Goal: Task Accomplishment & Management: Manage account settings

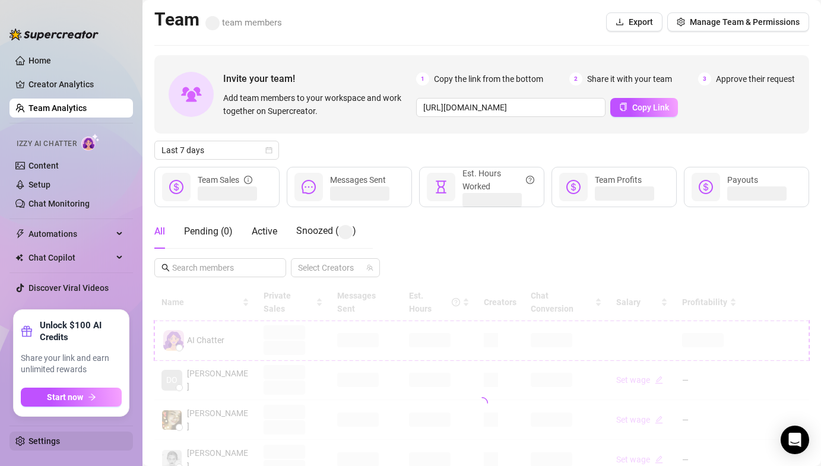
click at [38, 442] on link "Settings" at bounding box center [44, 441] width 31 height 10
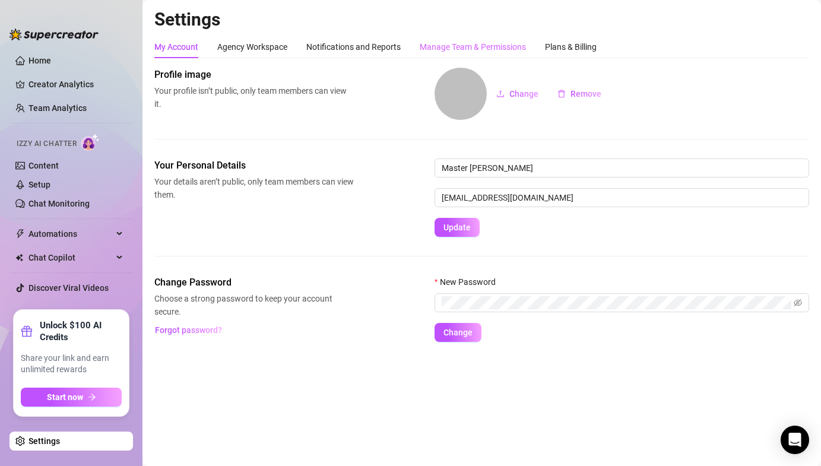
click at [482, 58] on div "Manage Team & Permissions" at bounding box center [473, 47] width 106 height 23
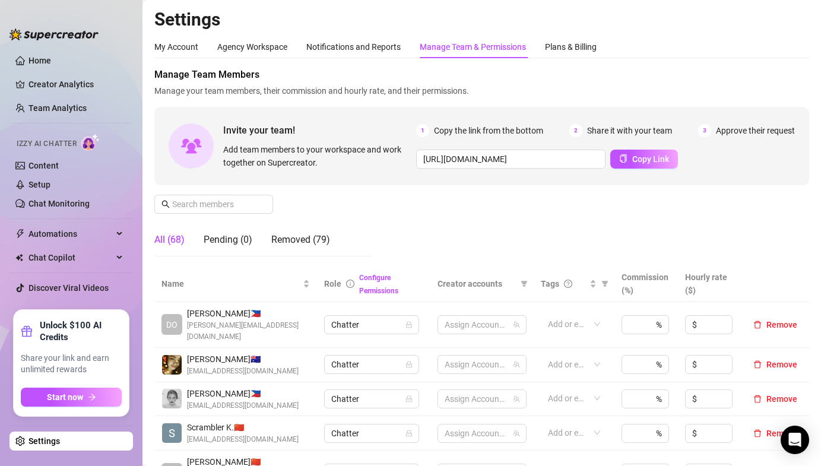
click at [482, 48] on div "Manage Team & Permissions" at bounding box center [473, 46] width 106 height 13
click at [224, 212] on span at bounding box center [213, 204] width 119 height 19
click at [226, 205] on input "text" at bounding box center [214, 204] width 84 height 13
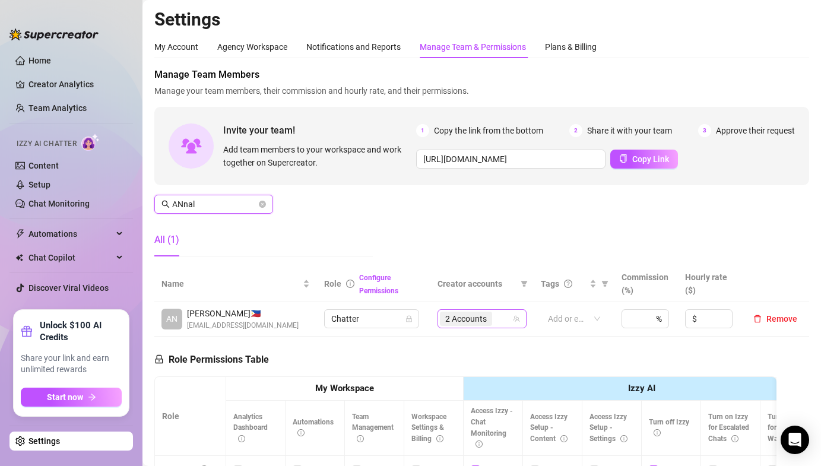
click at [452, 316] on span "2 Accounts" at bounding box center [466, 318] width 42 height 13
type input "ANnal"
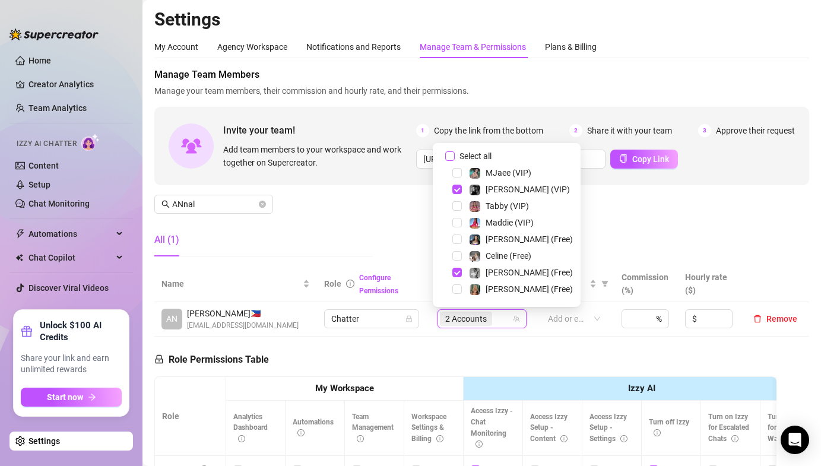
click at [452, 156] on input "Select all" at bounding box center [450, 156] width 10 height 10
checkbox input "false"
click at [457, 169] on span "Select tree node" at bounding box center [457, 173] width 10 height 10
click at [382, 203] on div "Manage Team Members Manage your team members, their commission and hourly rate,…" at bounding box center [481, 167] width 655 height 198
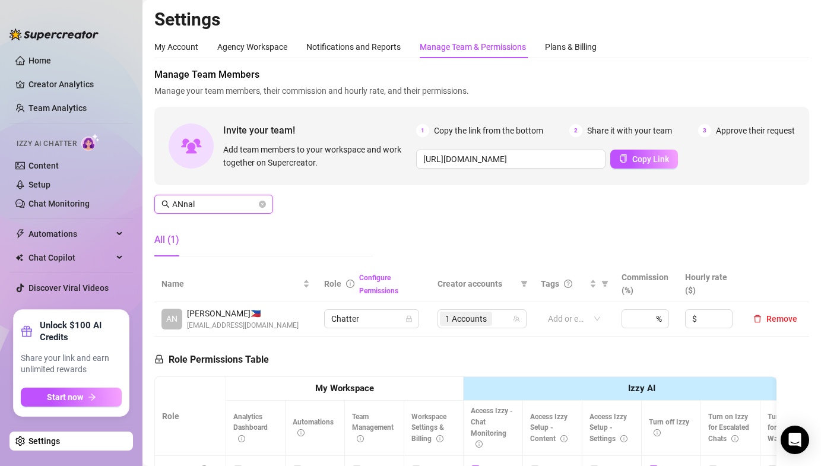
click at [208, 205] on input "ANnal" at bounding box center [214, 204] width 84 height 13
click at [476, 323] on span "6 Accounts" at bounding box center [466, 318] width 42 height 13
type input "Jaya"
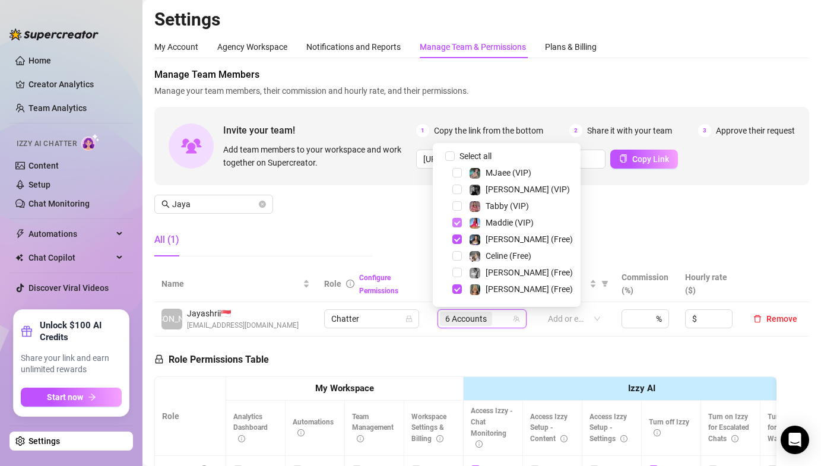
click at [454, 222] on span "Select tree node" at bounding box center [457, 223] width 10 height 10
click at [456, 240] on span "Select tree node" at bounding box center [457, 240] width 10 height 10
click at [648, 216] on div "Manage Team Members Manage your team members, their commission and hourly rate,…" at bounding box center [481, 167] width 655 height 198
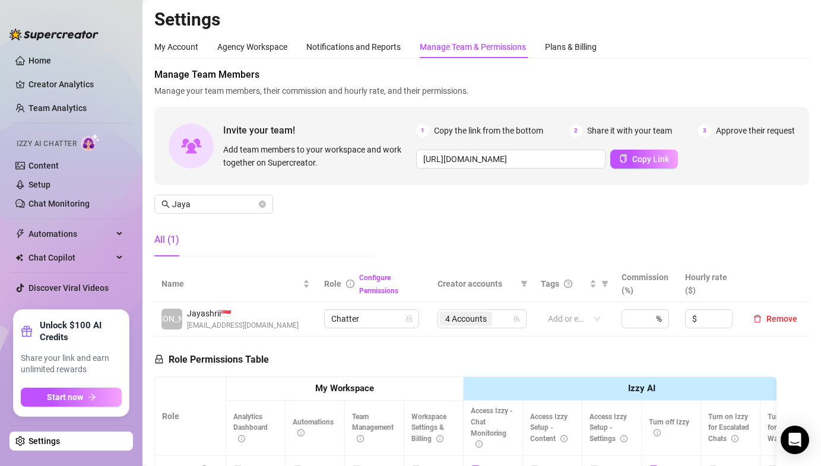
click at [464, 189] on div "Manage Team Members Manage your team members, their commission and hourly rate,…" at bounding box center [481, 167] width 655 height 198
click at [262, 205] on icon "close-circle" at bounding box center [262, 204] width 7 height 7
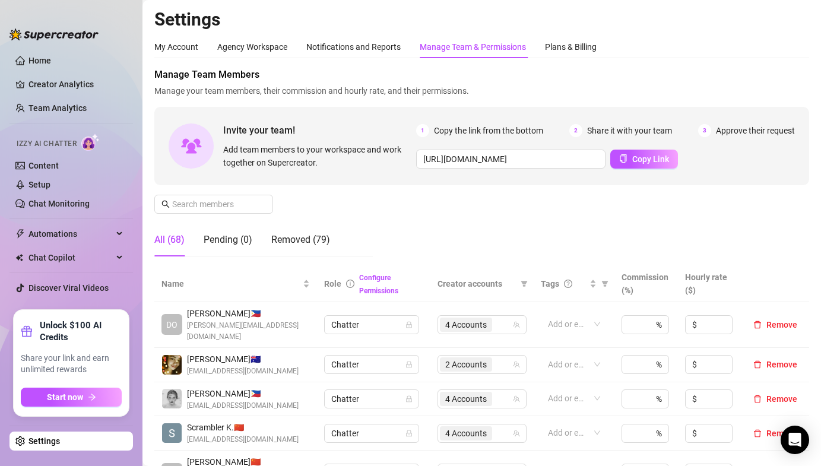
drag, startPoint x: 390, startPoint y: 205, endPoint x: 361, endPoint y: 200, distance: 29.6
click at [361, 200] on div "Manage Team Members Manage your team members, their commission and hourly rate,…" at bounding box center [481, 167] width 655 height 198
click at [65, 208] on link "Chat Monitoring" at bounding box center [59, 204] width 61 height 10
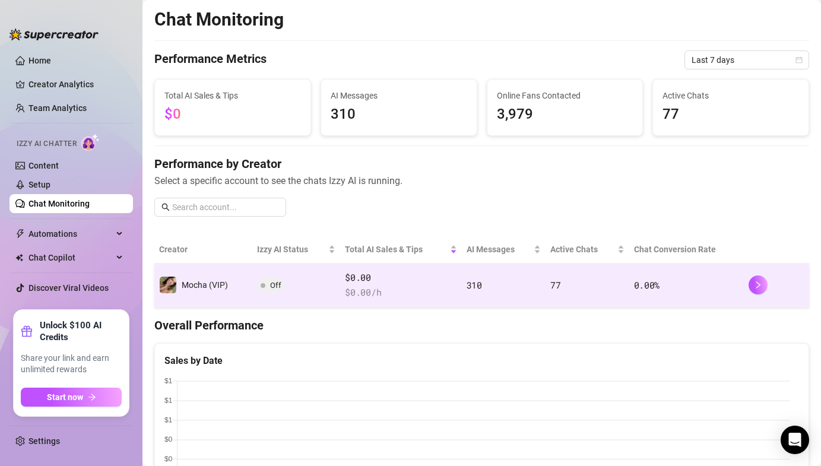
click at [261, 288] on span at bounding box center [263, 285] width 5 height 14
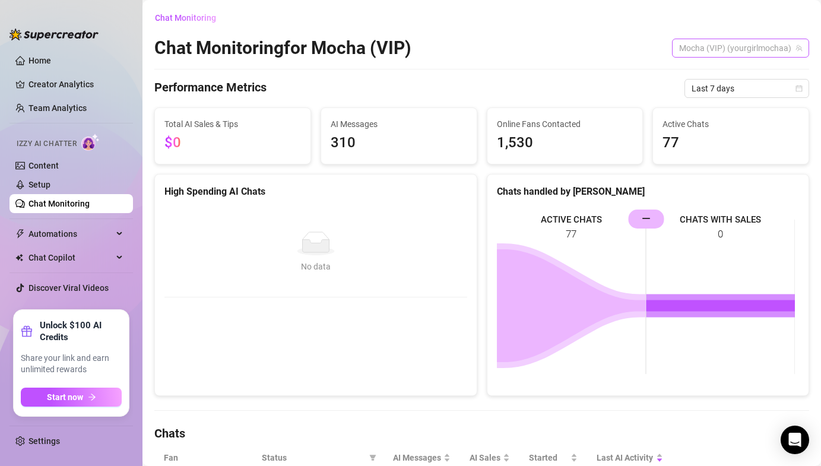
click at [736, 53] on span "Mocha (VIP) (yourgirlmochaa)" at bounding box center [740, 48] width 123 height 18
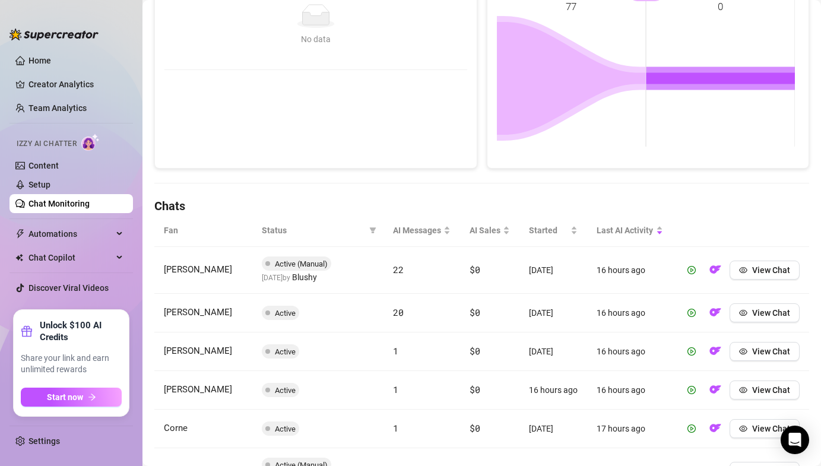
scroll to position [243, 0]
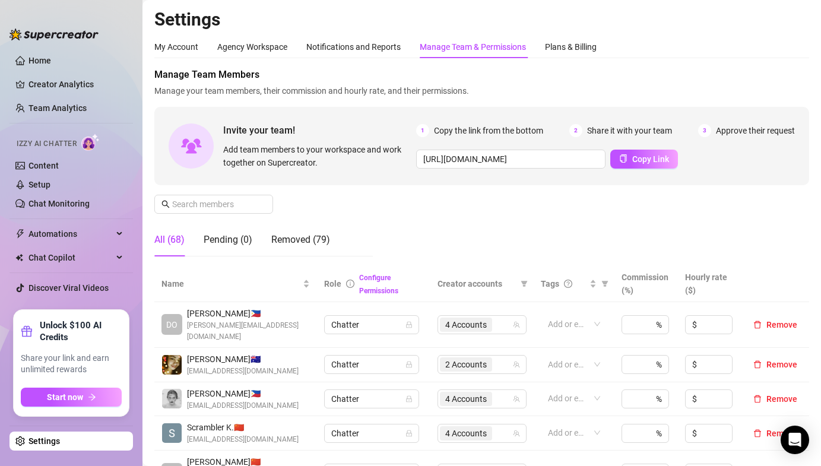
click at [343, 181] on div "Invite your team! Add team members to your workspace and work together on Super…" at bounding box center [481, 146] width 655 height 78
click at [322, 202] on div "Manage Team Members Manage your team members, their commission and hourly rate,…" at bounding box center [481, 167] width 655 height 198
click at [410, 207] on div "Manage Team Members Manage your team members, their commission and hourly rate,…" at bounding box center [481, 167] width 655 height 198
drag, startPoint x: 395, startPoint y: 197, endPoint x: 398, endPoint y: 189, distance: 8.3
click at [395, 195] on div "Manage Team Members Manage your team members, their commission and hourly rate,…" at bounding box center [481, 167] width 655 height 198
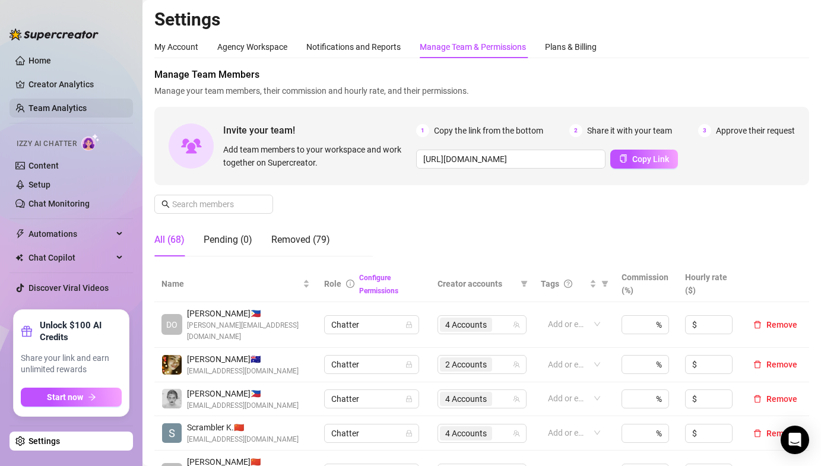
click at [61, 107] on link "Team Analytics" at bounding box center [58, 108] width 58 height 10
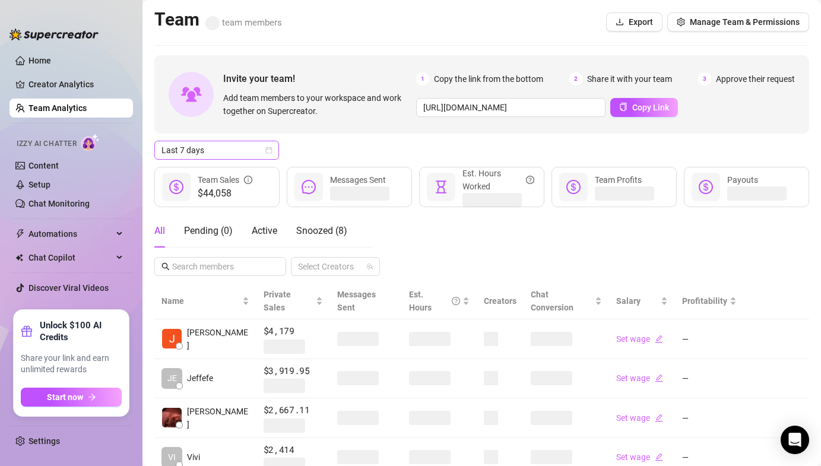
click at [230, 149] on span "Last 7 days" at bounding box center [217, 150] width 110 height 18
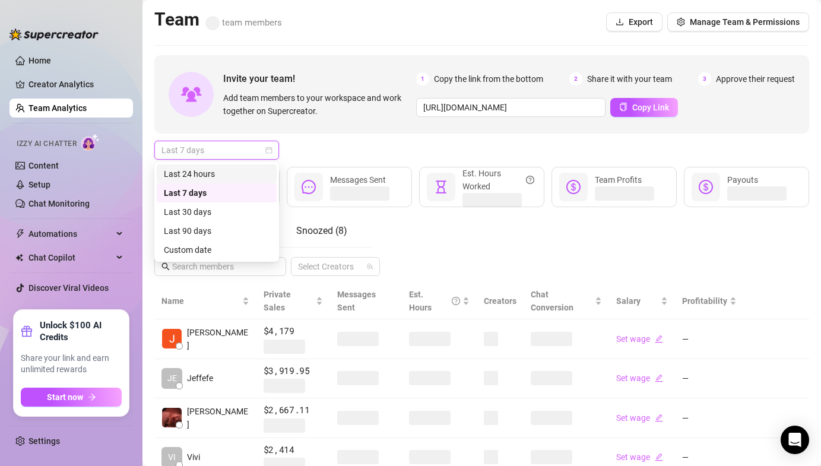
click at [207, 169] on div "Last 24 hours" at bounding box center [217, 173] width 106 height 13
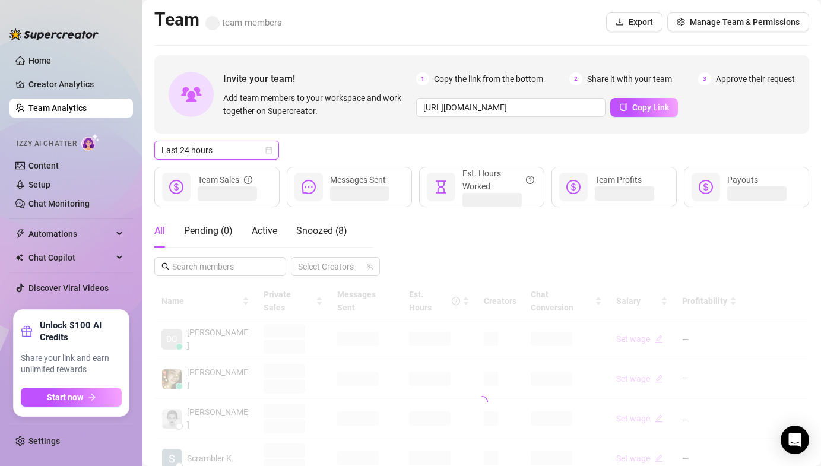
click at [278, 234] on div "All Pending ( 0 ) Active Snoozed ( 8 )" at bounding box center [250, 230] width 193 height 33
click at [275, 234] on span "Active" at bounding box center [265, 230] width 26 height 11
click at [213, 256] on div "All Pending ( 0 ) Active Snoozed ( 8 )" at bounding box center [263, 235] width 219 height 43
click at [213, 264] on input "text" at bounding box center [220, 266] width 97 height 13
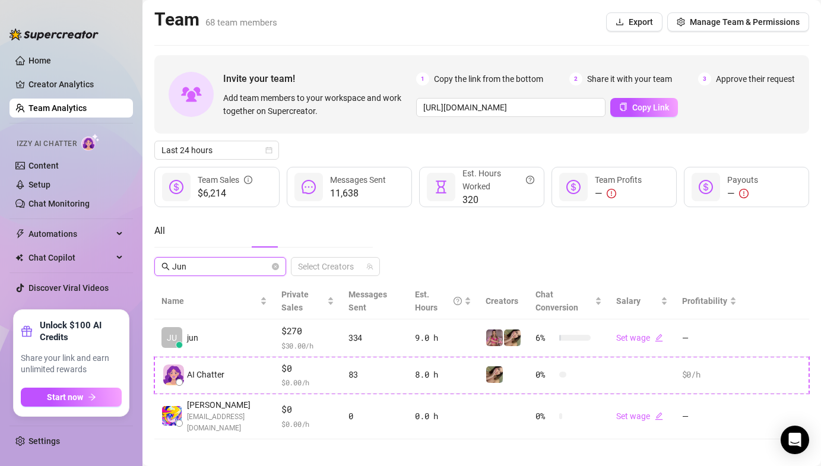
type input "Jun"
